Goal: Information Seeking & Learning: Learn about a topic

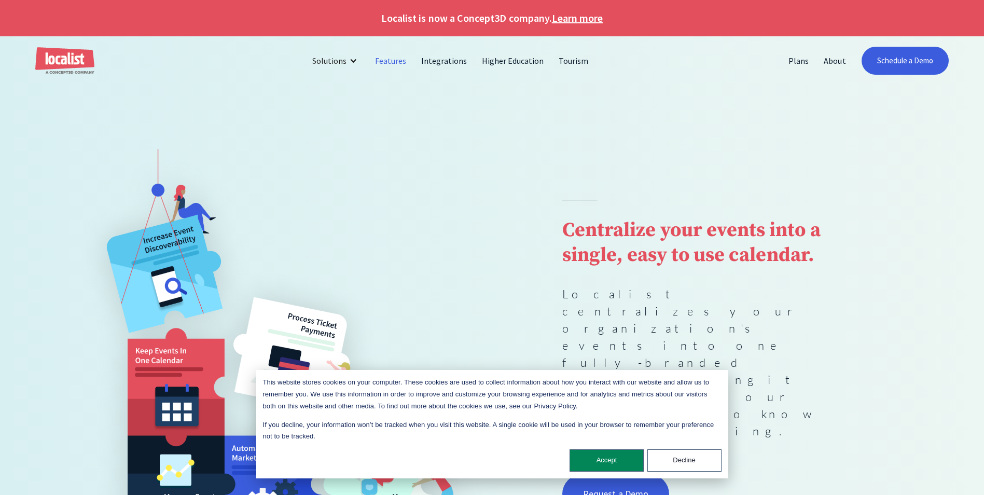
click at [385, 59] on link "Features" at bounding box center [391, 60] width 46 height 25
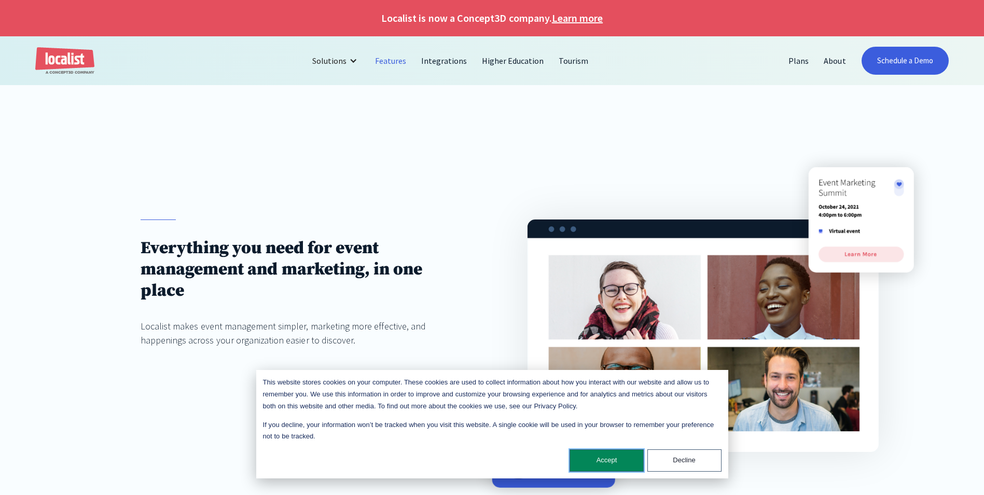
click at [602, 462] on button "Accept" at bounding box center [607, 460] width 74 height 22
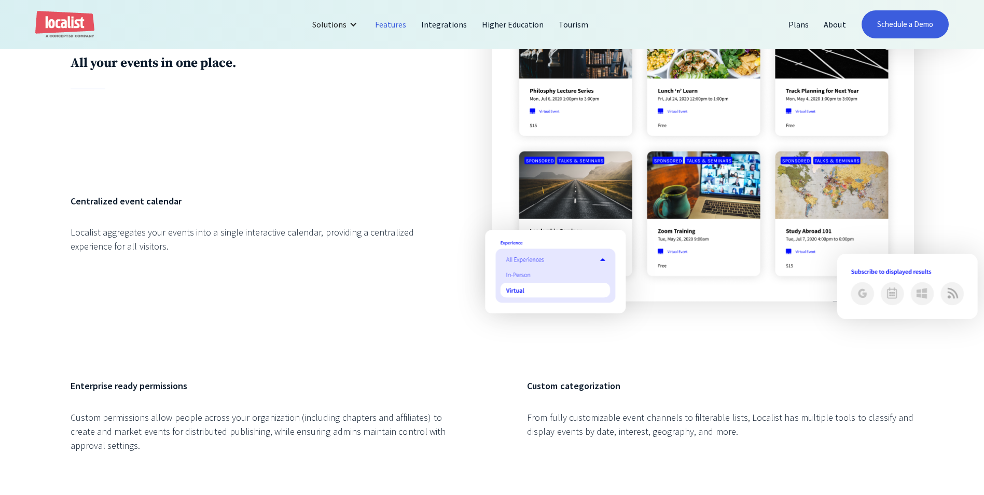
scroll to position [1245, 0]
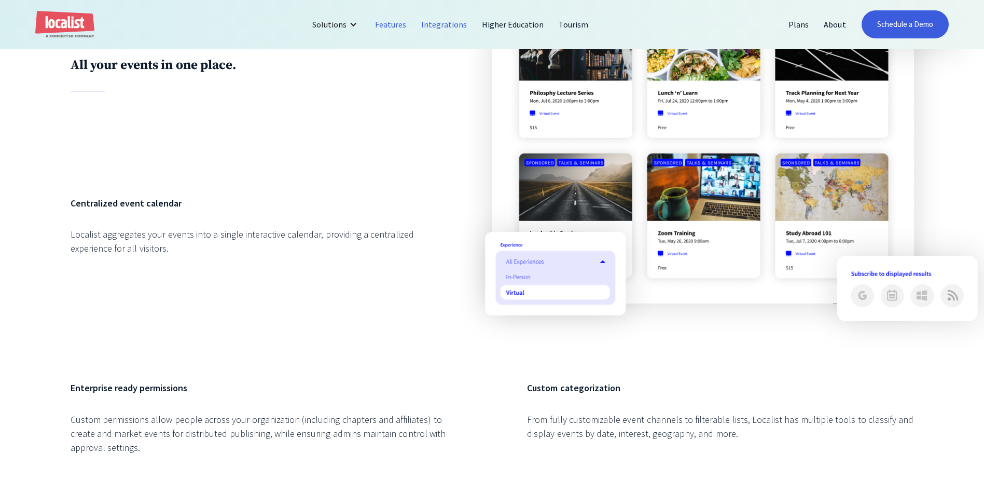
click at [444, 20] on link "Integrations" at bounding box center [444, 24] width 61 height 25
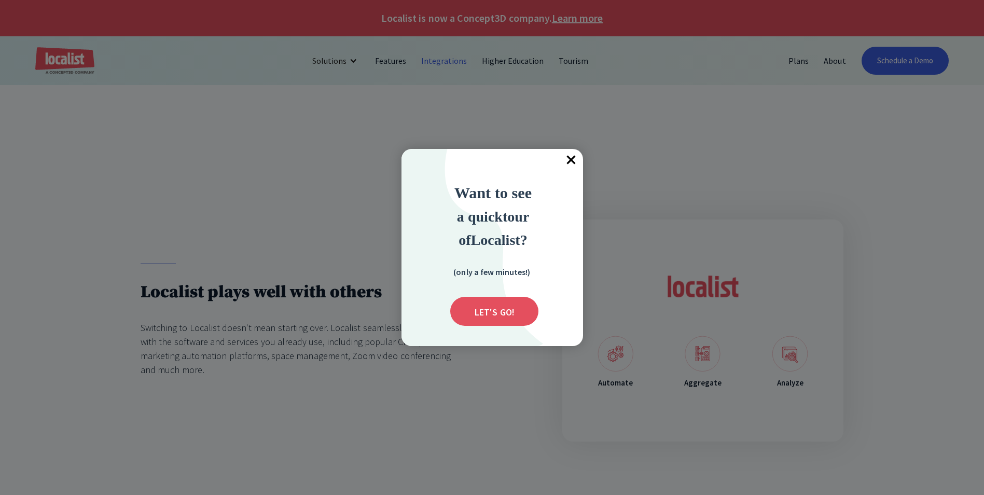
click at [395, 64] on div at bounding box center [492, 247] width 984 height 495
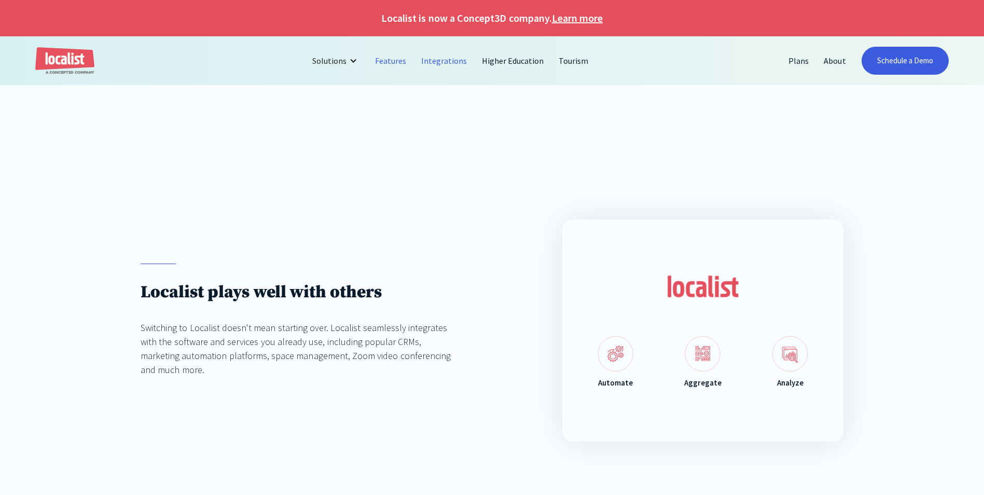
click at [397, 55] on link "Features" at bounding box center [391, 60] width 46 height 25
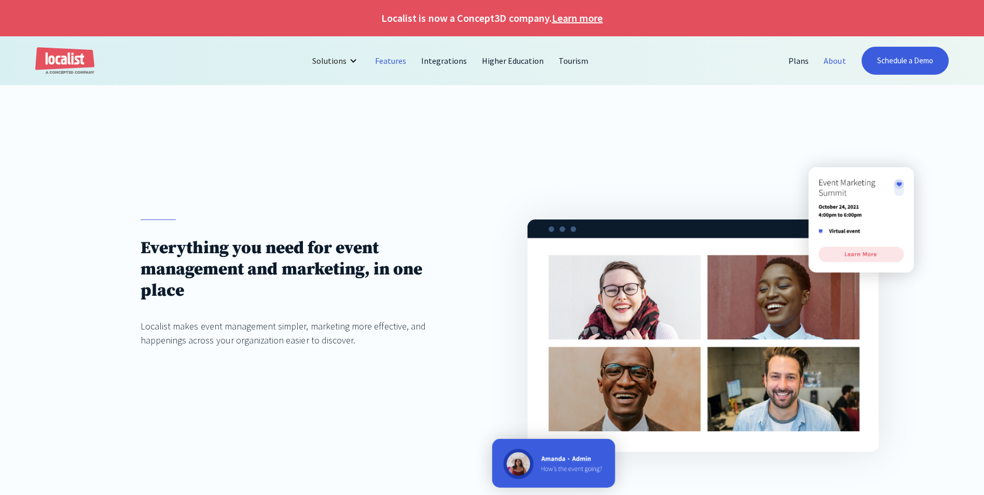
click at [840, 60] on link "About" at bounding box center [835, 60] width 37 height 25
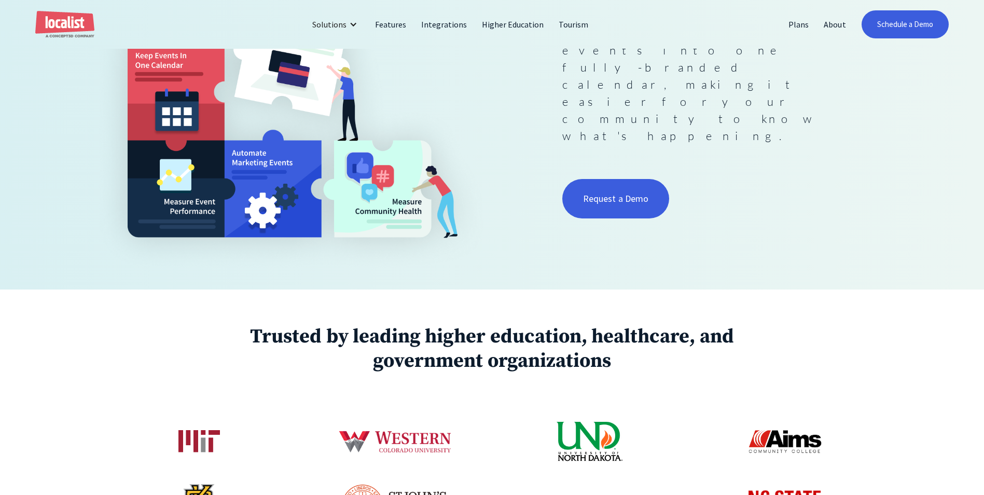
scroll to position [156, 0]
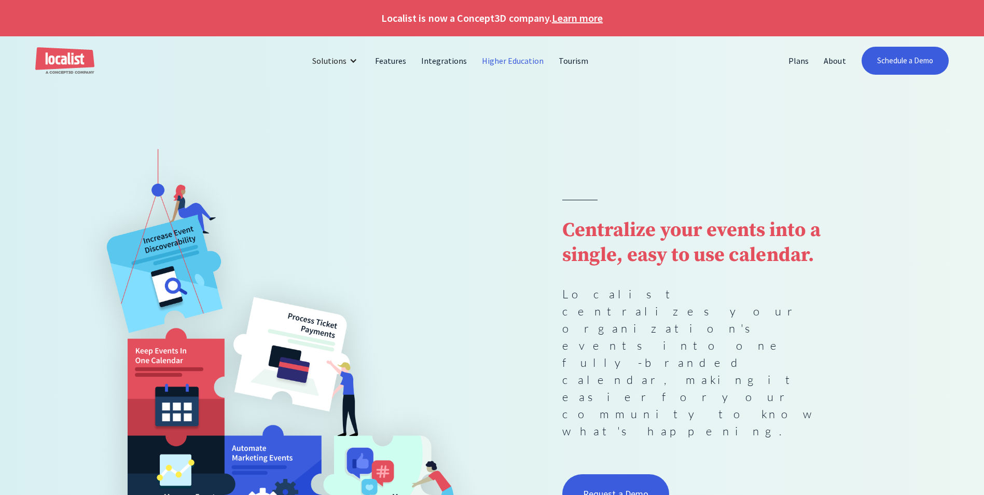
click at [514, 63] on link "Higher Education" at bounding box center [513, 60] width 77 height 25
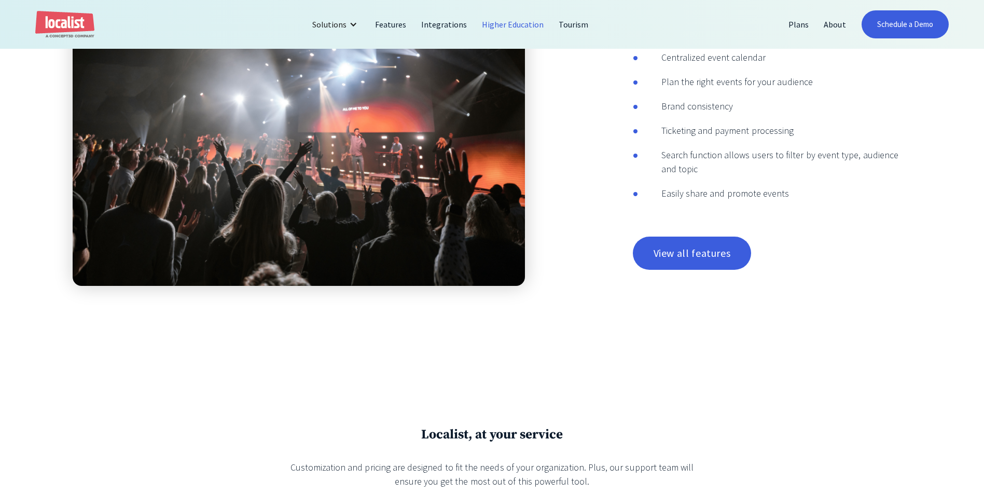
scroll to position [2180, 0]
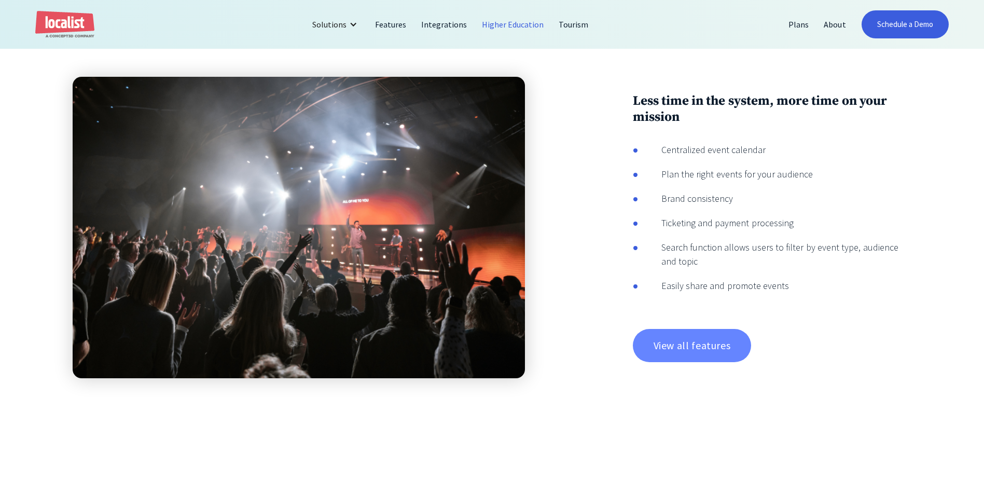
click at [696, 362] on link "View all features" at bounding box center [692, 345] width 119 height 33
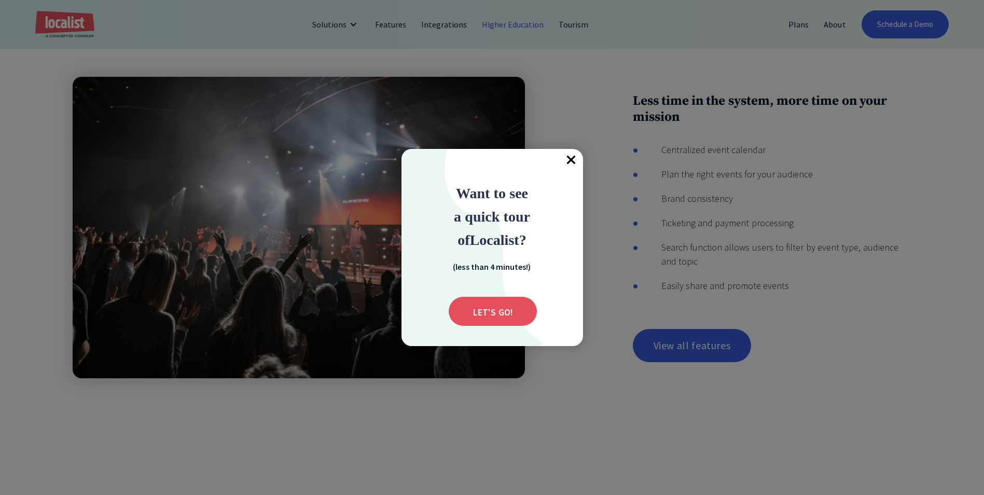
click at [569, 164] on span "×" at bounding box center [571, 160] width 23 height 23
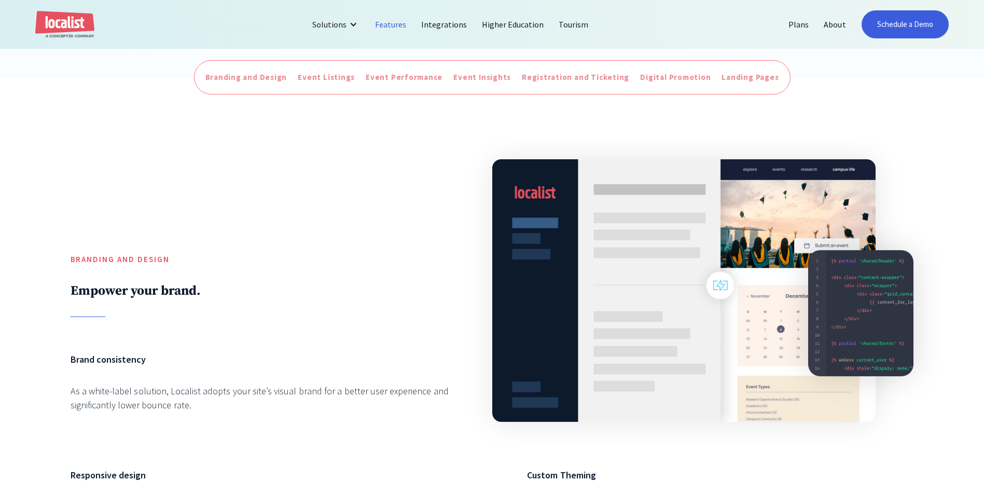
scroll to position [363, 0]
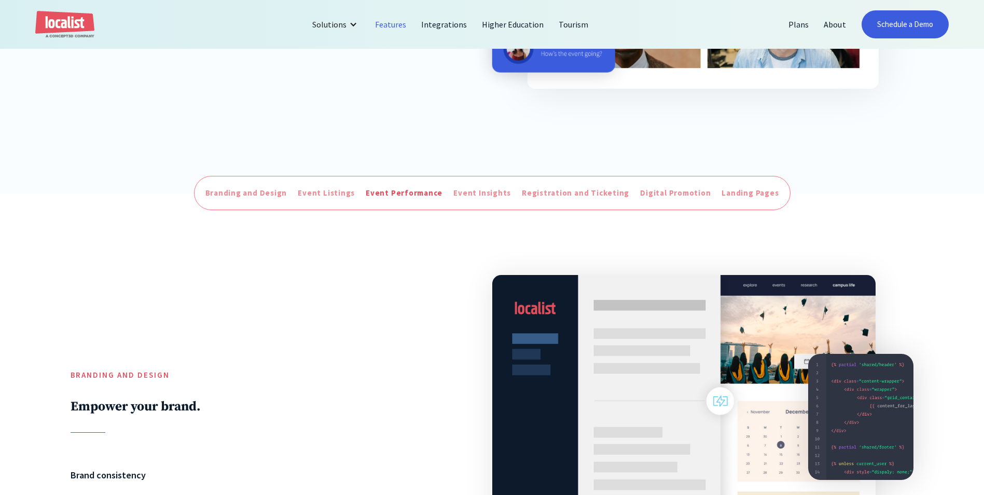
click at [430, 197] on div "Event Performance" at bounding box center [404, 193] width 77 height 12
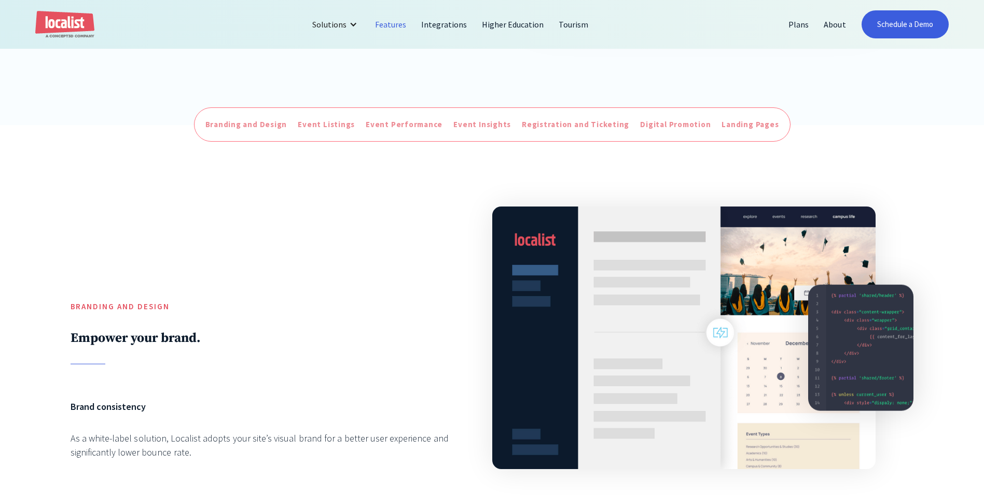
scroll to position [349, 0]
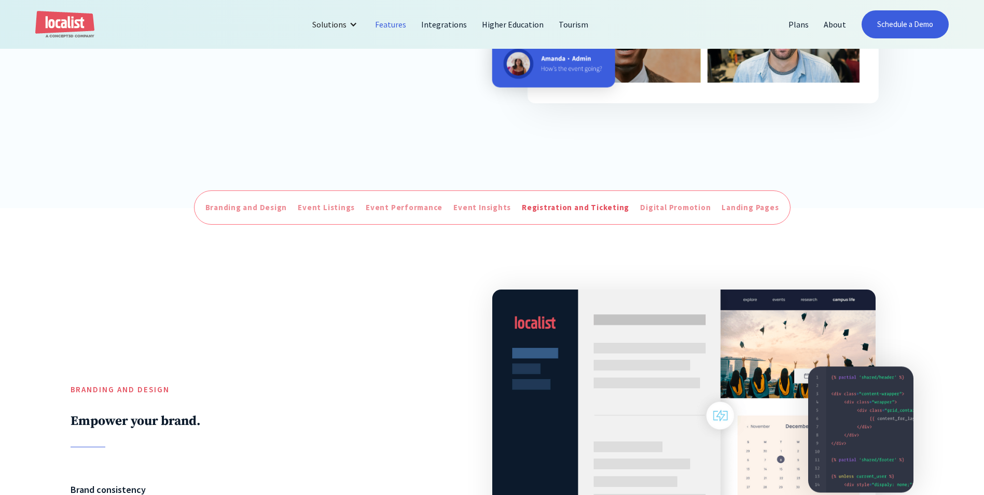
click at [571, 214] on div "Registration and Ticketing" at bounding box center [575, 208] width 107 height 12
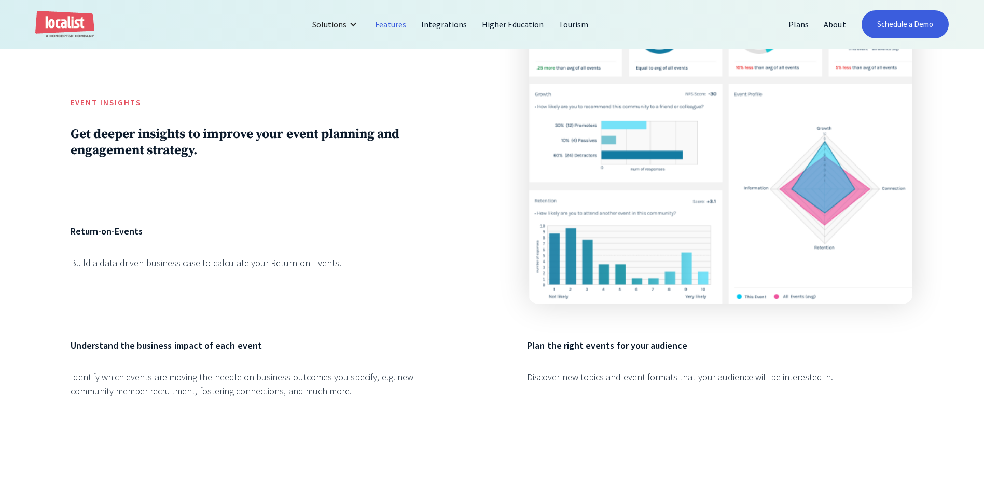
scroll to position [2398, 0]
